Goal: Information Seeking & Learning: Find specific page/section

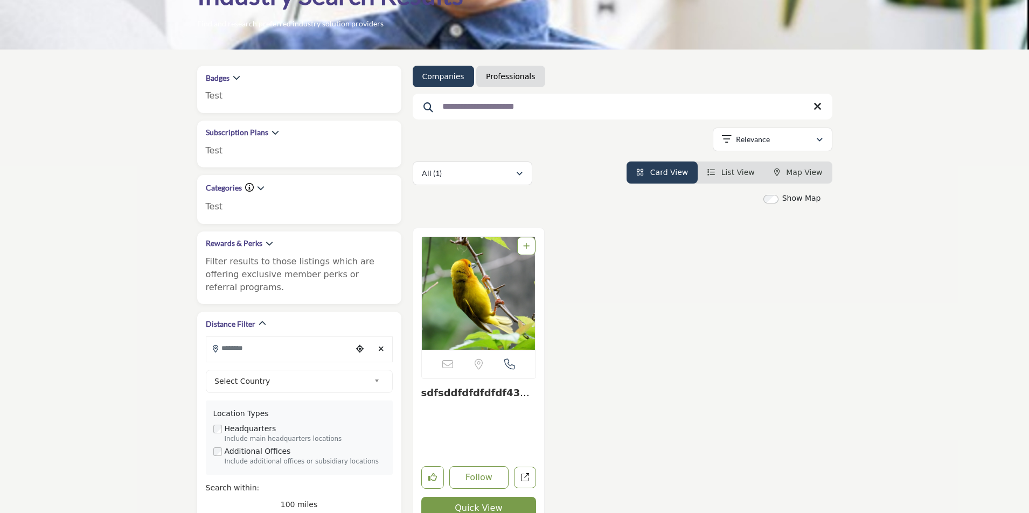
scroll to position [108, 0]
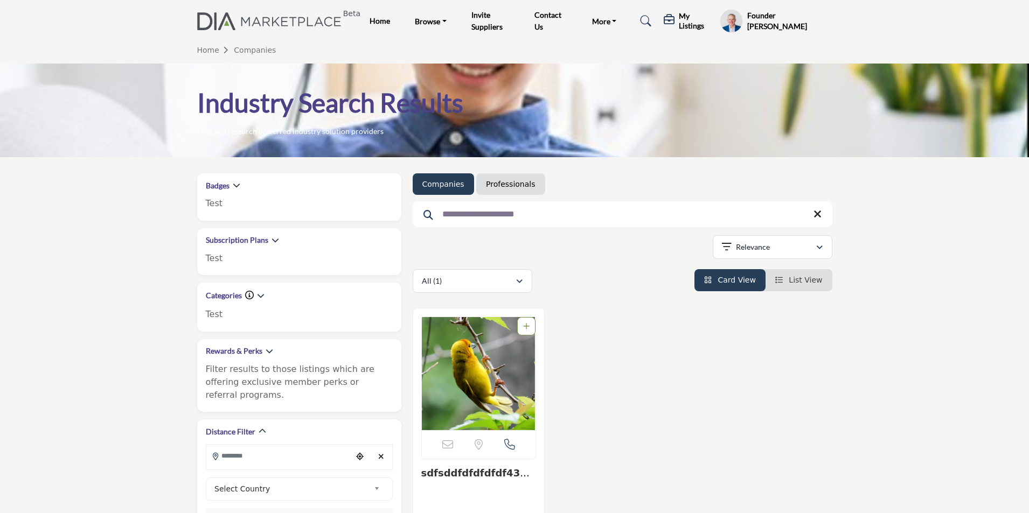
click at [819, 214] on icon at bounding box center [817, 214] width 8 height 11
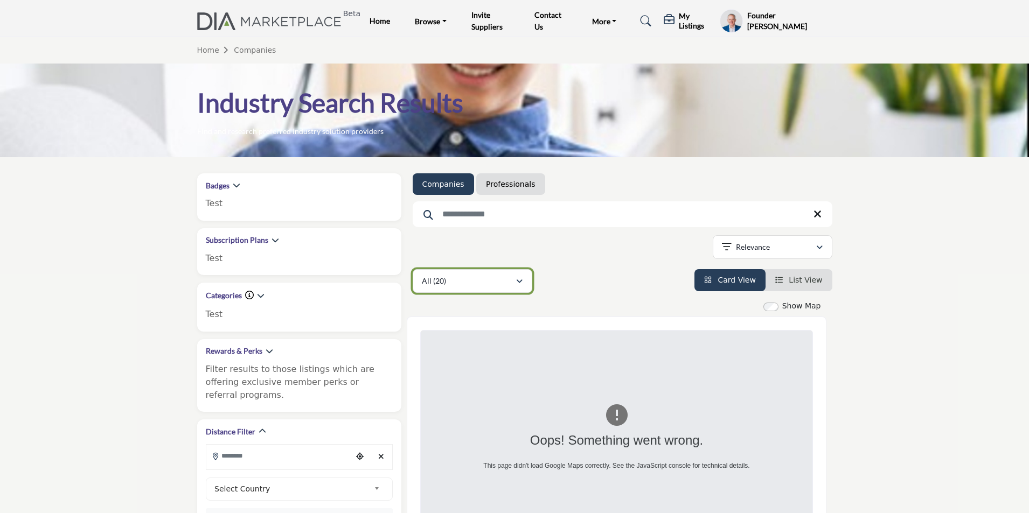
click at [479, 283] on div "All (20)" at bounding box center [469, 281] width 94 height 13
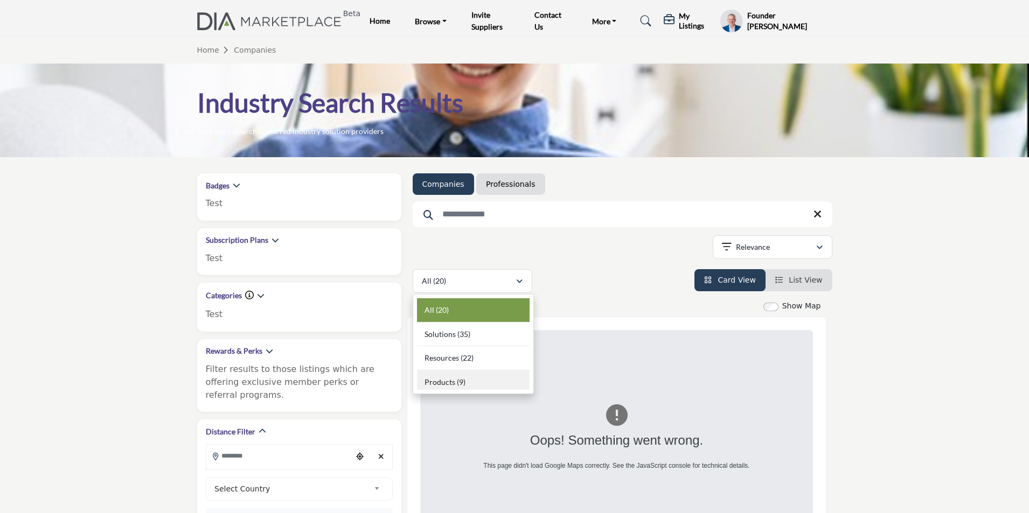
click at [476, 377] on div "Products (9)" at bounding box center [473, 380] width 113 height 20
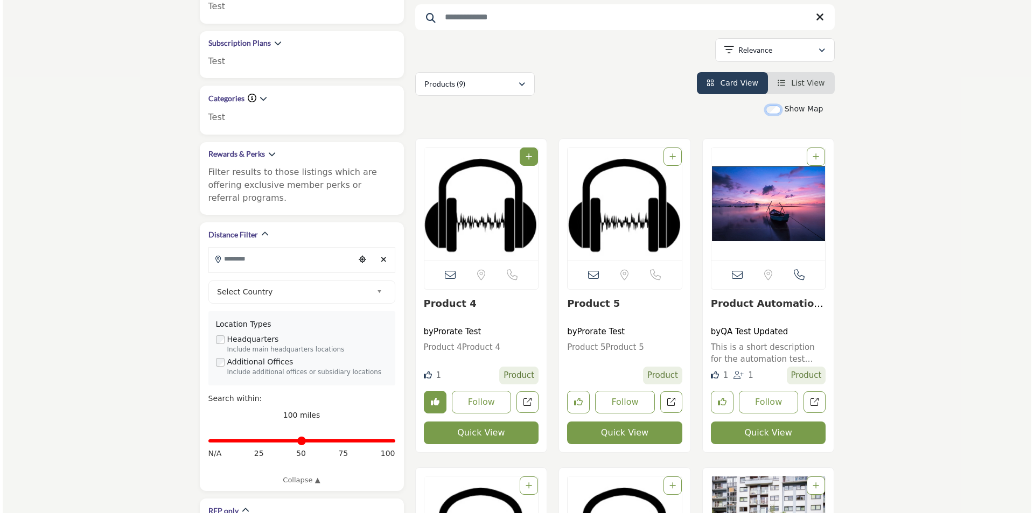
scroll to position [215, 0]
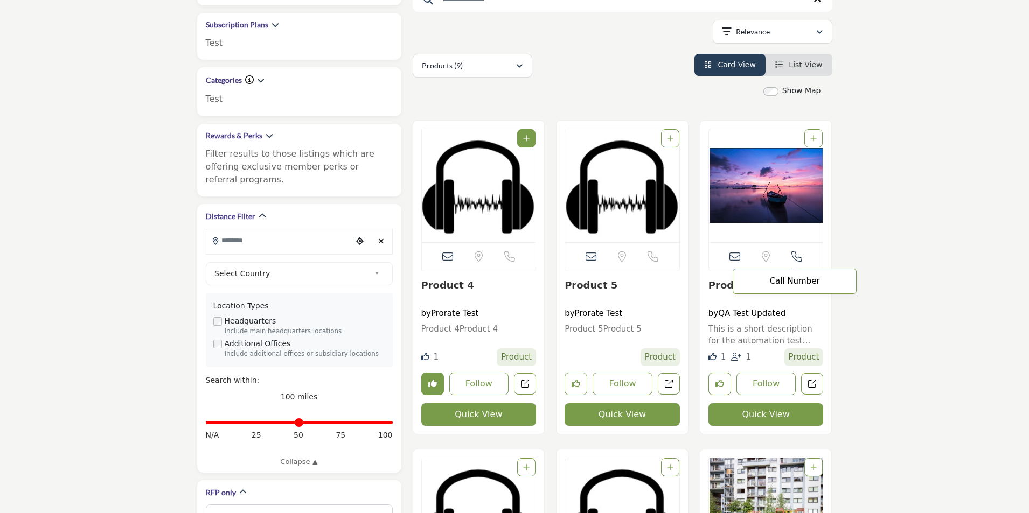
click at [799, 257] on icon at bounding box center [796, 256] width 11 height 11
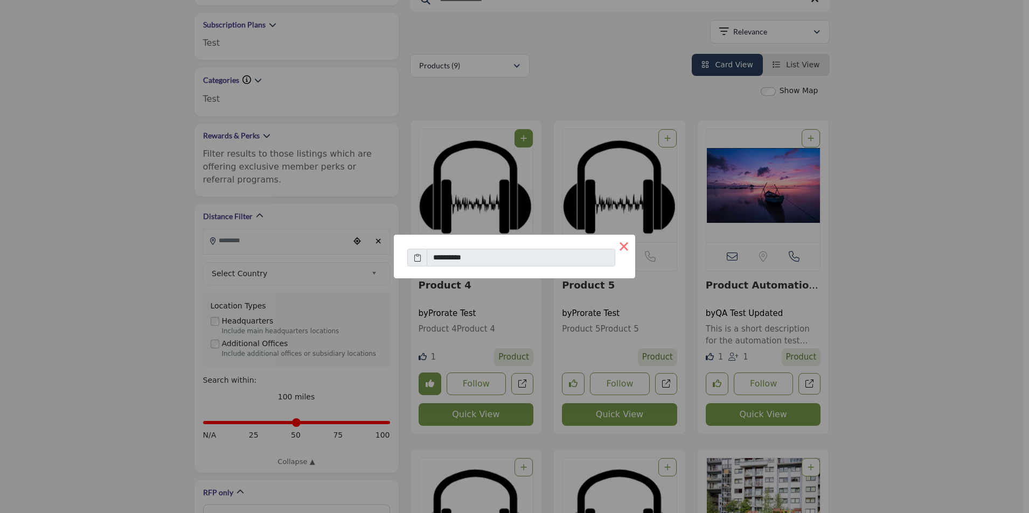
click at [623, 247] on button "×" at bounding box center [623, 246] width 23 height 23
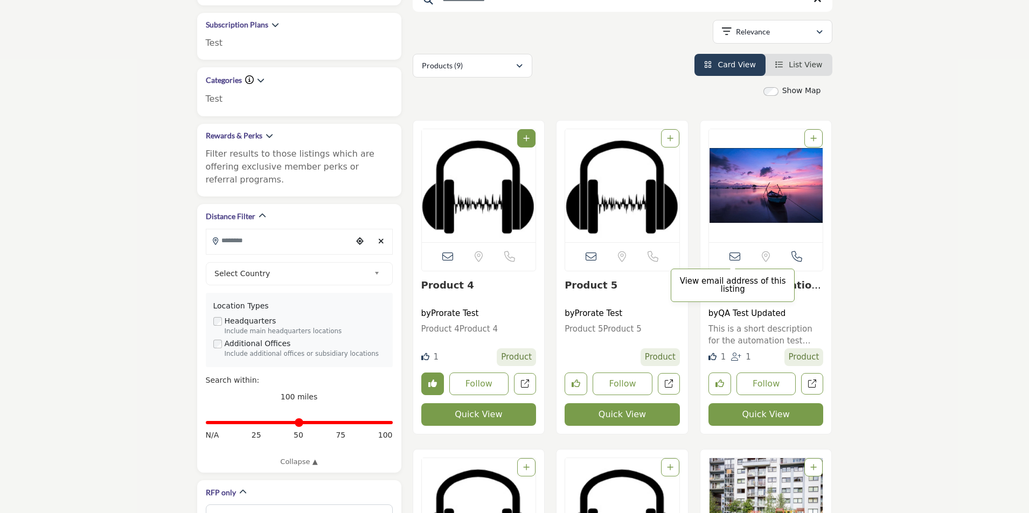
click at [733, 260] on icon at bounding box center [734, 256] width 11 height 11
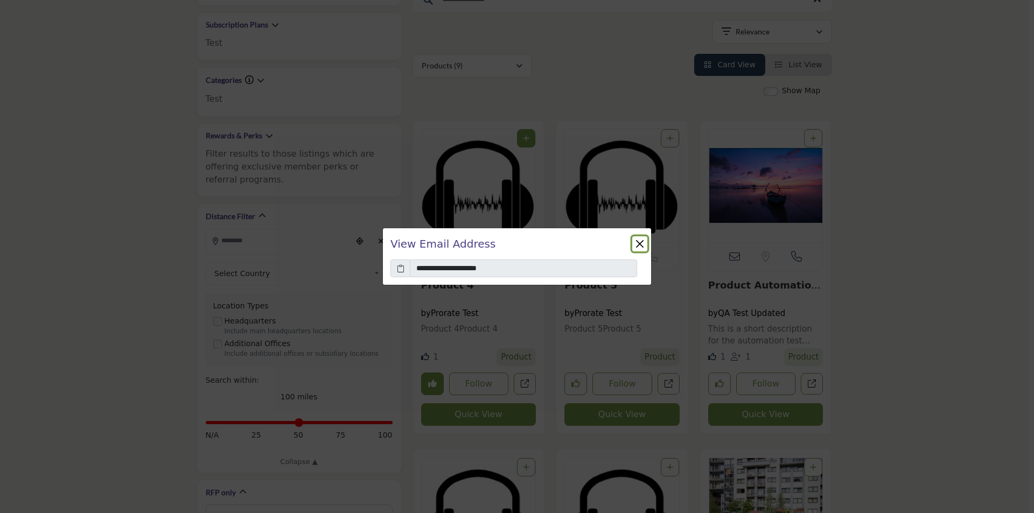
click at [640, 239] on button "Close" at bounding box center [639, 243] width 15 height 15
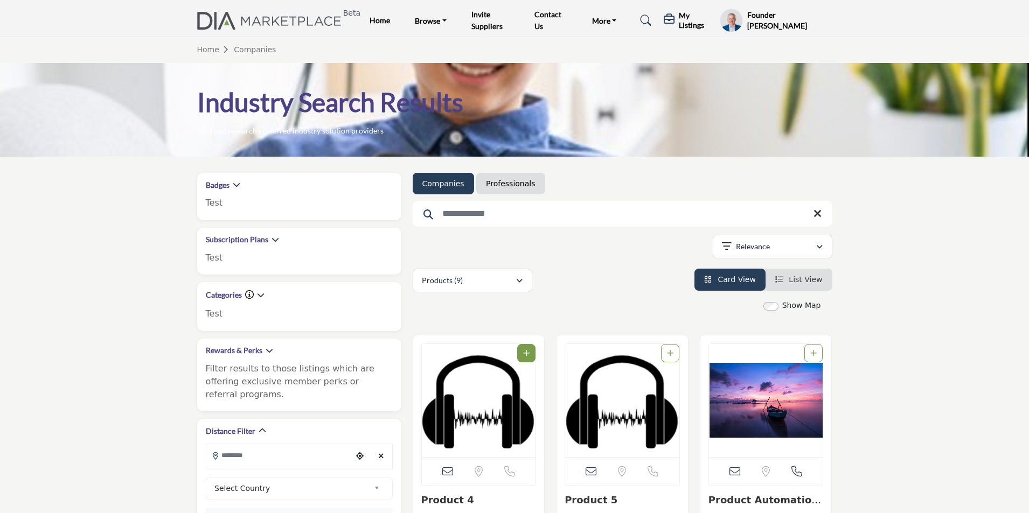
scroll to position [0, 0]
click at [738, 23] on profile-featured-9d57d186-dcdc-4fd1-8698-ebbedcf867ac "Show hide supplier dropdown" at bounding box center [730, 21] width 23 height 24
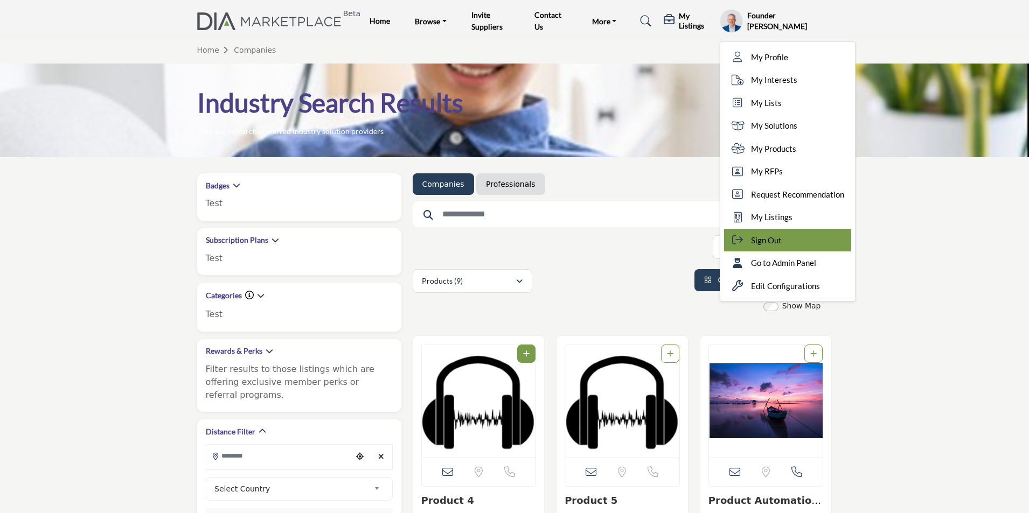
click at [785, 245] on div "Sign Out" at bounding box center [787, 240] width 127 height 23
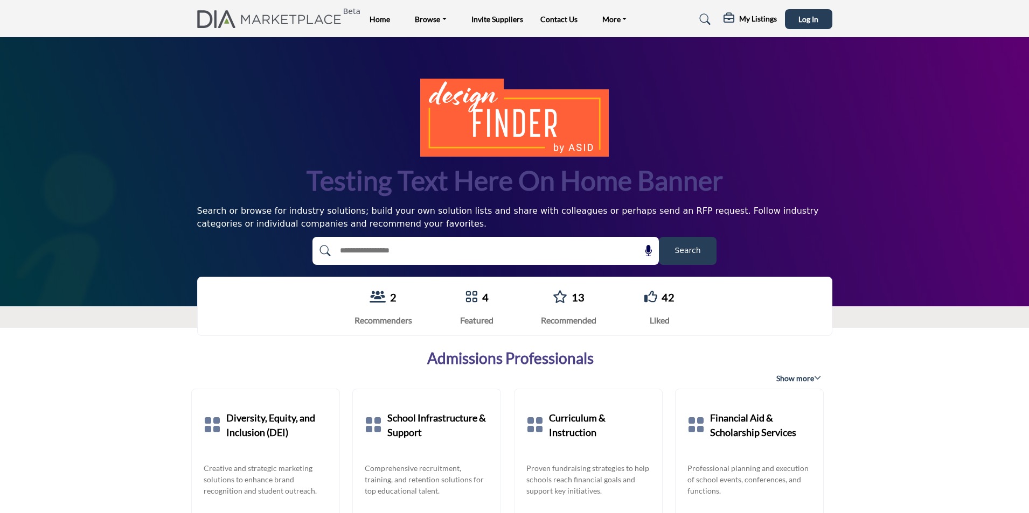
click at [682, 248] on span "Search" at bounding box center [687, 250] width 26 height 11
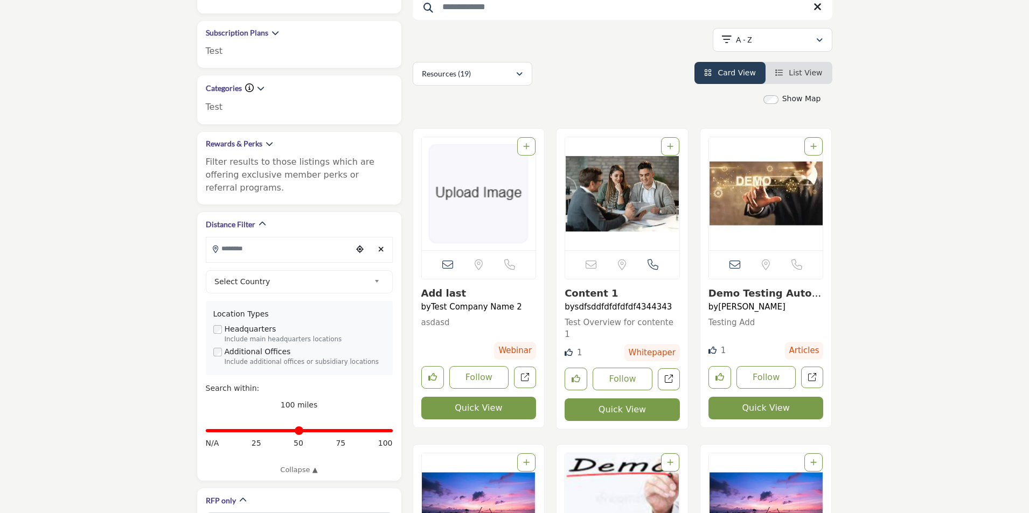
scroll to position [323, 0]
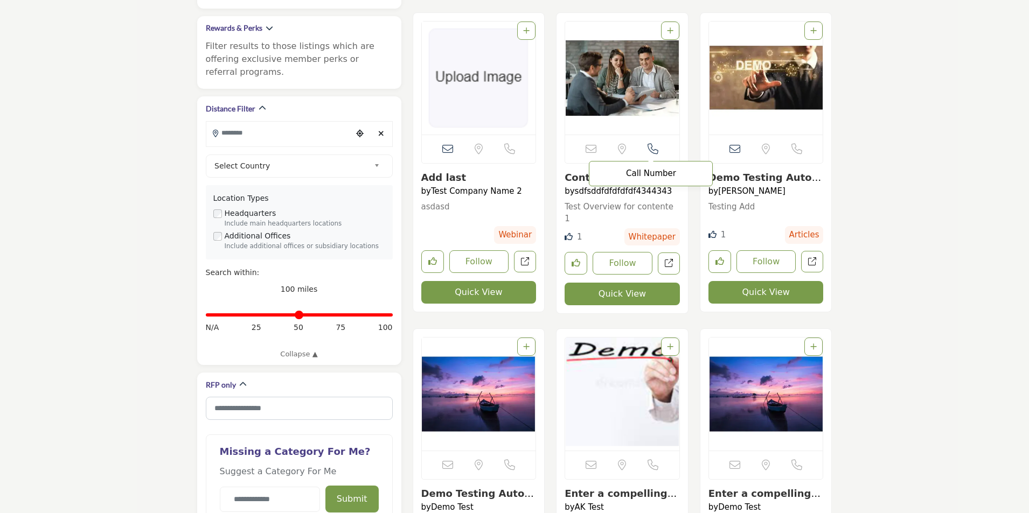
click at [652, 145] on icon "Open Contact Info" at bounding box center [652, 149] width 11 height 11
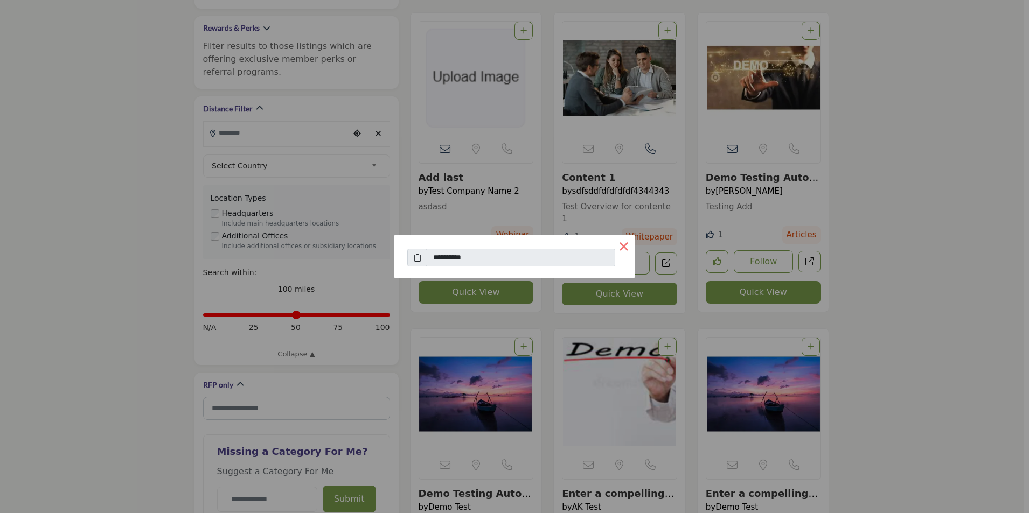
click at [626, 247] on button "×" at bounding box center [623, 246] width 23 height 23
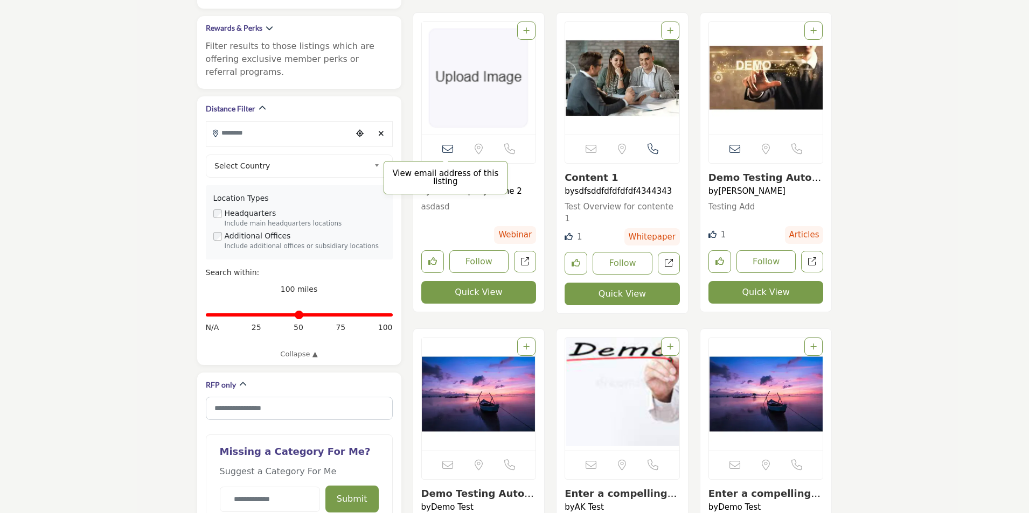
click at [451, 145] on icon at bounding box center [447, 149] width 11 height 11
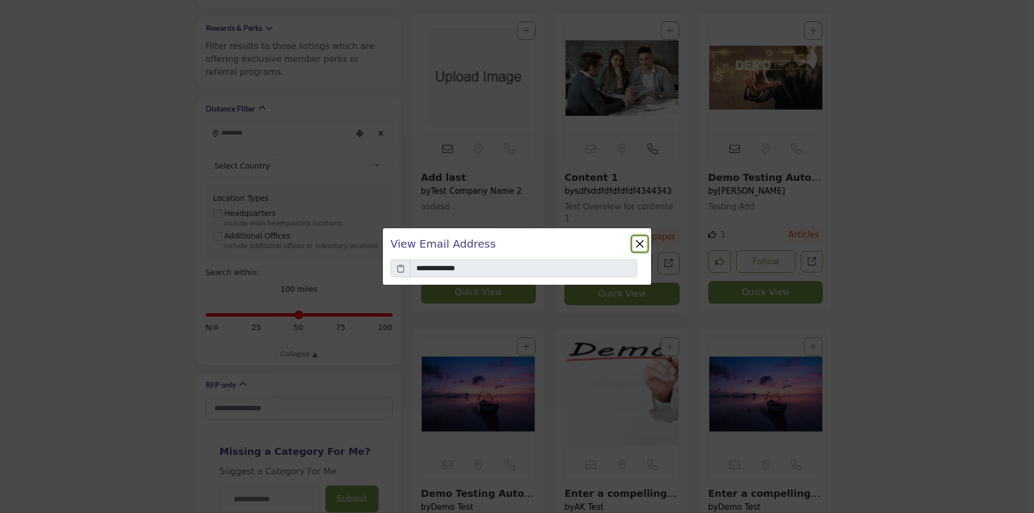
click at [644, 244] on button "Close" at bounding box center [639, 243] width 15 height 15
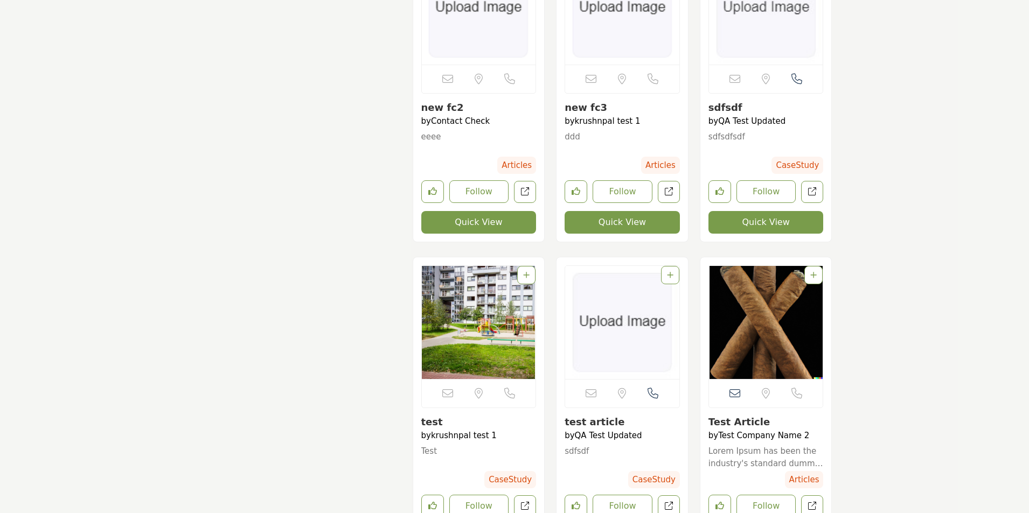
scroll to position [1454, 0]
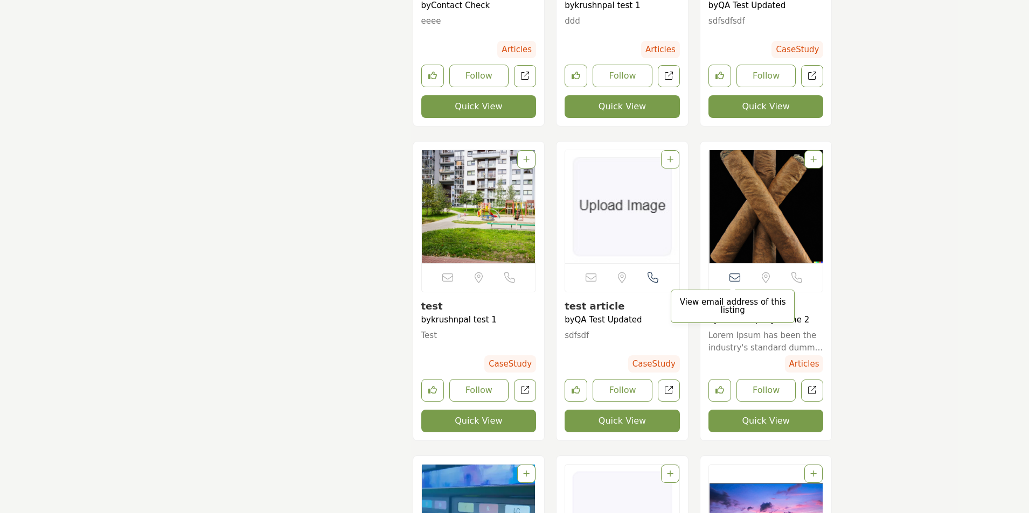
click at [737, 282] on icon at bounding box center [734, 277] width 11 height 11
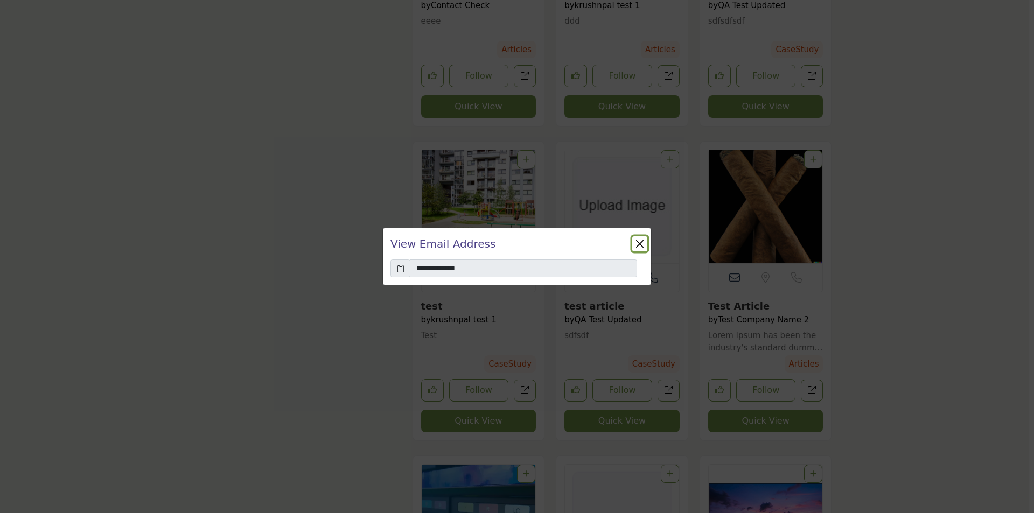
click at [639, 243] on button "Close" at bounding box center [639, 243] width 15 height 15
